Goal: Information Seeking & Learning: Learn about a topic

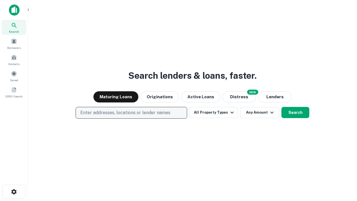
click at [131, 113] on p "Enter addresses, locations or lender names" at bounding box center [125, 112] width 90 height 7
type input "**********"
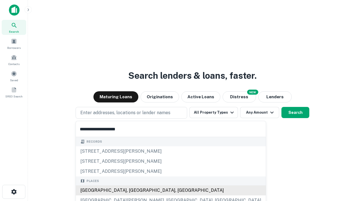
click at [133, 190] on div "[GEOGRAPHIC_DATA], [GEOGRAPHIC_DATA], [GEOGRAPHIC_DATA]" at bounding box center [171, 190] width 190 height 10
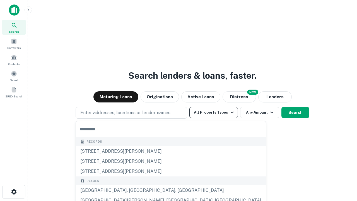
click at [214, 112] on button "All Property Types" at bounding box center [214, 112] width 49 height 11
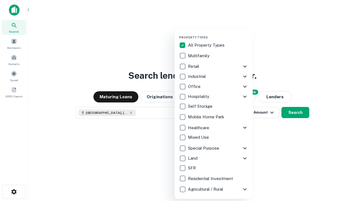
click at [218, 34] on button "button" at bounding box center [218, 34] width 78 height 0
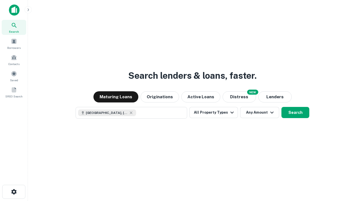
scroll to position [9, 0]
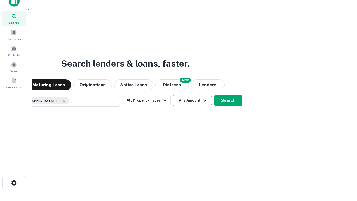
click at [173, 95] on button "Any Amount" at bounding box center [192, 100] width 39 height 11
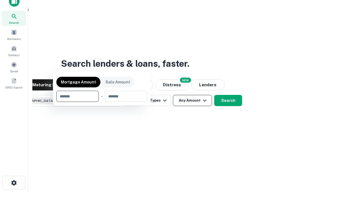
scroll to position [40, 158]
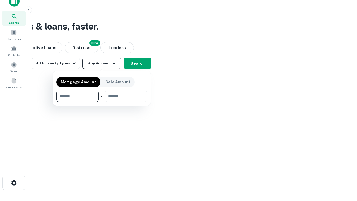
type input "*******"
click at [102, 102] on button "button" at bounding box center [101, 102] width 91 height 0
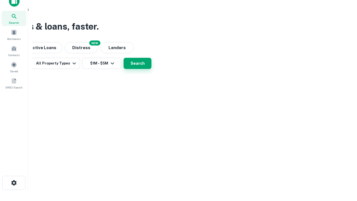
click at [152, 69] on button "Search" at bounding box center [138, 63] width 28 height 11
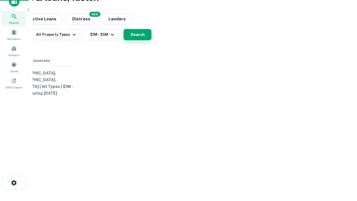
scroll to position [0, 103]
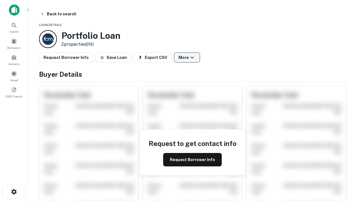
click at [187, 58] on button "More" at bounding box center [187, 57] width 26 height 10
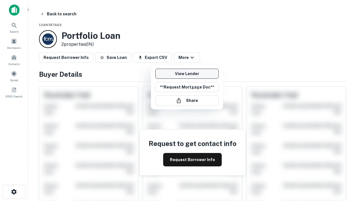
click at [187, 74] on link "View Lender" at bounding box center [186, 74] width 63 height 10
